Goal: Use online tool/utility: Utilize a website feature to perform a specific function

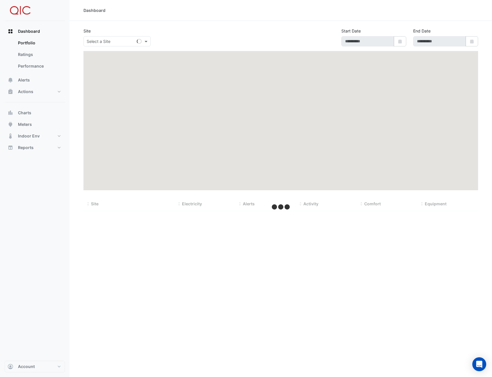
type input "**********"
select select "**"
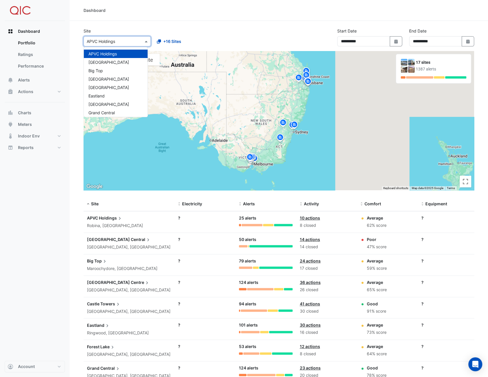
click at [134, 41] on input "text" at bounding box center [111, 42] width 49 height 6
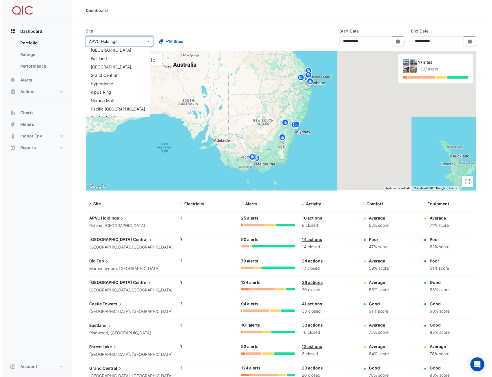
scroll to position [29, 0]
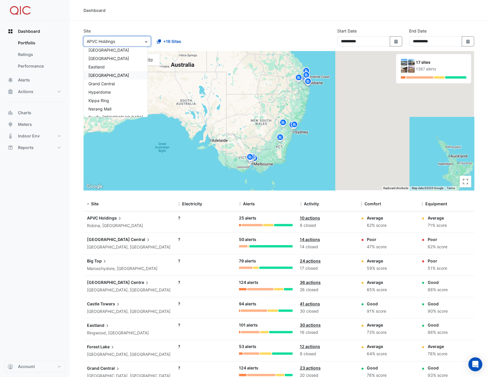
click at [106, 76] on span "[GEOGRAPHIC_DATA]" at bounding box center [108, 75] width 41 height 5
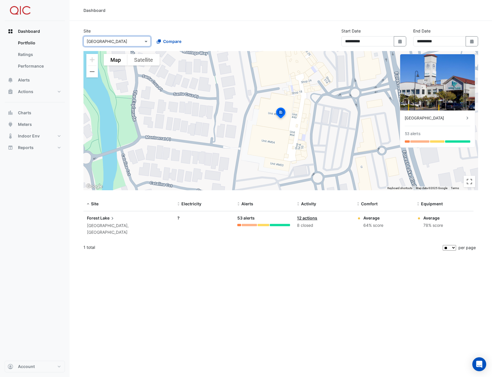
click at [102, 217] on span "Lake" at bounding box center [107, 218] width 15 height 6
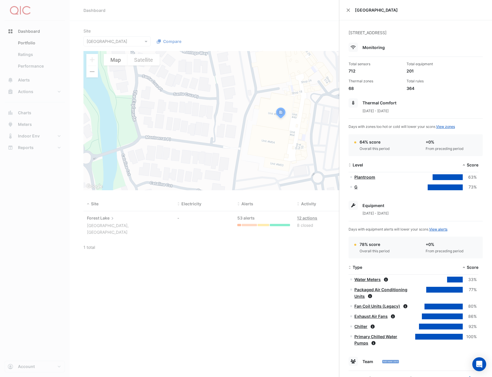
click at [25, 126] on ngb-offcanvas-backdrop at bounding box center [246, 188] width 492 height 377
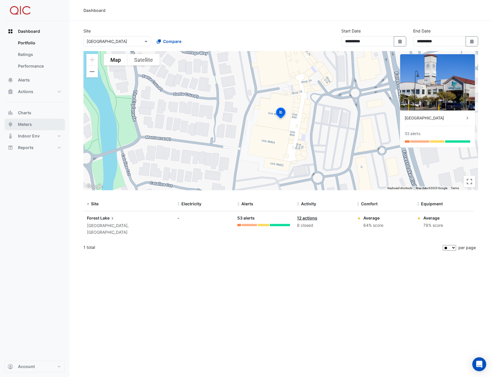
click at [25, 126] on span "Meters" at bounding box center [25, 124] width 14 height 6
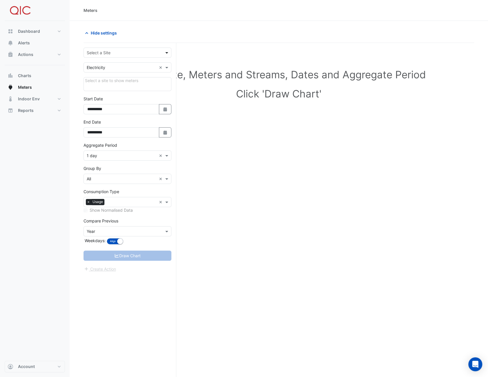
click at [166, 52] on span at bounding box center [167, 53] width 7 height 6
type input "****"
click at [144, 63] on div "[GEOGRAPHIC_DATA]" at bounding box center [127, 65] width 87 height 8
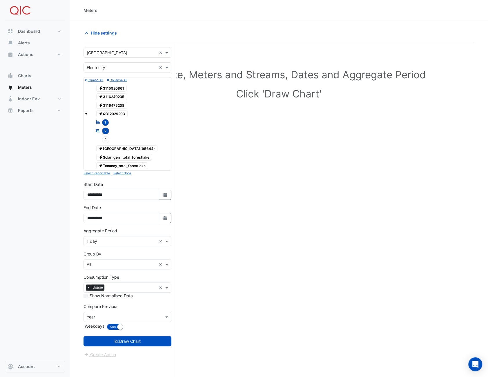
click at [145, 85] on div "Electricity 3115920861" at bounding box center [127, 88] width 85 height 8
click at [99, 121] on icon "Reportable" at bounding box center [98, 122] width 5 height 4
click at [105, 120] on span "1" at bounding box center [105, 122] width 7 height 7
click at [101, 122] on tree-node-content "Reportable 1" at bounding box center [102, 121] width 13 height 5
click at [235, 74] on h1 "Select Site, Meters and Streams, Dates and Aggregate Period" at bounding box center [279, 74] width 372 height 12
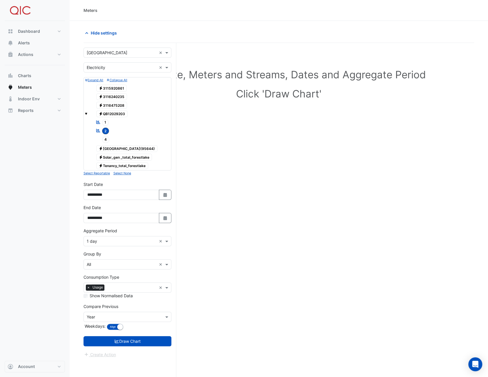
click at [119, 88] on span "Electricity 3115920861" at bounding box center [111, 88] width 31 height 7
click at [118, 95] on span "Electricity 3116240235" at bounding box center [111, 96] width 31 height 7
click at [118, 103] on span "Electricity 3116475208" at bounding box center [111, 105] width 31 height 7
click at [117, 113] on span "Electricity QB12029203" at bounding box center [112, 113] width 32 height 7
click at [130, 338] on button "Draw Chart" at bounding box center [127, 341] width 88 height 10
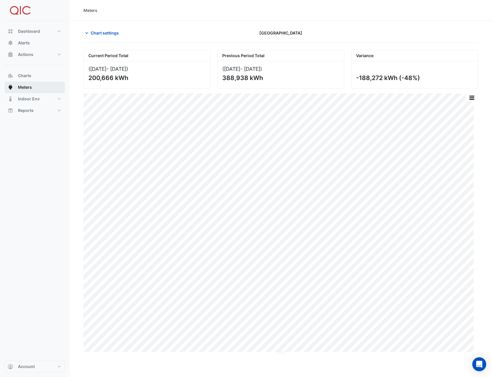
click at [21, 88] on span "Meters" at bounding box center [25, 87] width 14 height 6
click at [91, 33] on span "Chart settings" at bounding box center [105, 33] width 28 height 6
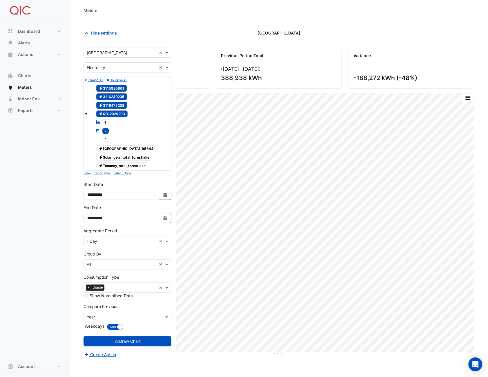
click at [102, 120] on span "1" at bounding box center [105, 122] width 7 height 7
click at [115, 112] on span "Electricity QB12029203" at bounding box center [112, 113] width 32 height 7
click at [115, 105] on span "Electricity 3116475208" at bounding box center [111, 105] width 31 height 7
click at [116, 94] on span "Electricity 3116240235" at bounding box center [111, 96] width 31 height 7
click at [116, 88] on span "Electricity 3115920861" at bounding box center [111, 88] width 31 height 7
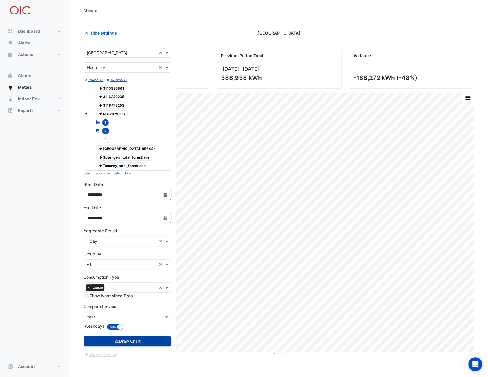
click at [135, 340] on button "Draw Chart" at bounding box center [127, 341] width 88 height 10
